Goal: Find contact information: Find contact information

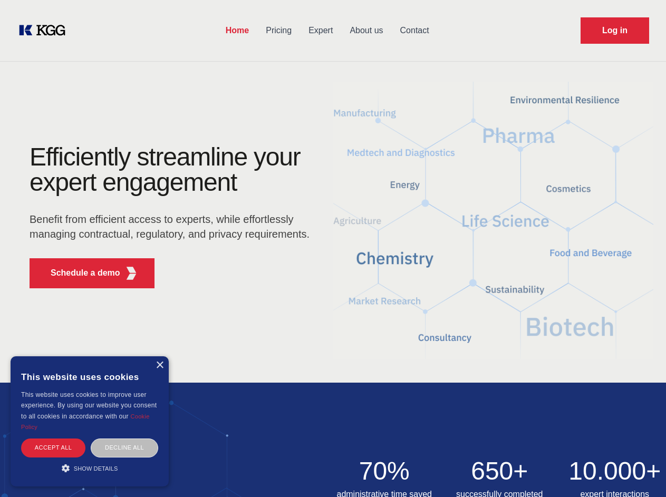
click at [333, 248] on div "Efficiently streamline your expert engagement Benefit from efficient access to …" at bounding box center [173, 221] width 321 height 152
click at [79, 273] on p "Schedule a demo" at bounding box center [86, 273] width 70 height 13
click at [159, 365] on div "× This website uses cookies This website uses cookies to improve user experienc…" at bounding box center [90, 422] width 158 height 130
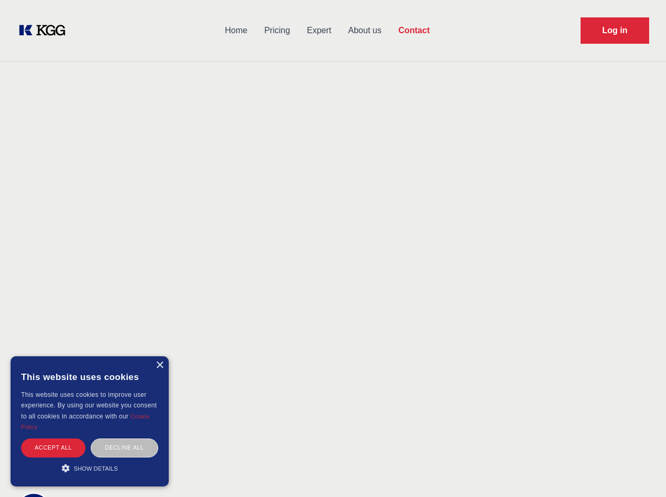
click at [53, 448] on div "Accept all" at bounding box center [53, 448] width 64 height 18
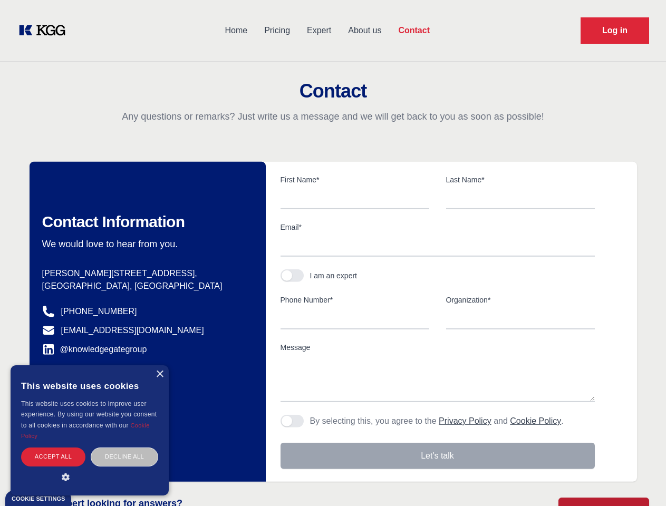
click at [124, 448] on div "Decline all" at bounding box center [125, 457] width 68 height 18
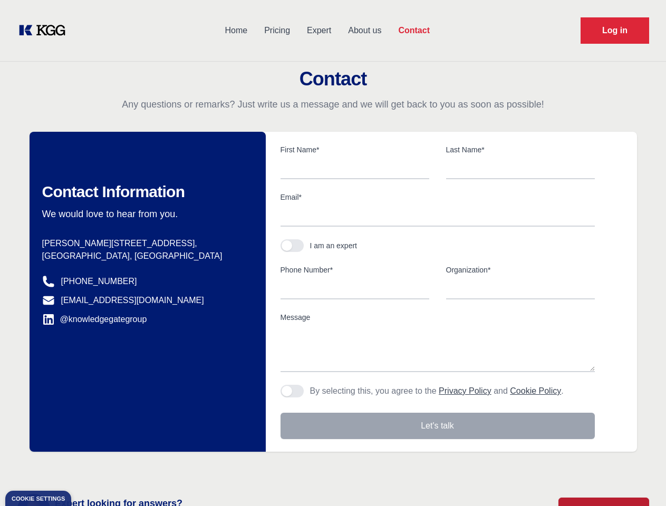
click at [90, 468] on main "Contact Any questions or remarks? Just write us a message and we will get back …" at bounding box center [333, 274] width 666 height 549
